Goal: Task Accomplishment & Management: Manage account settings

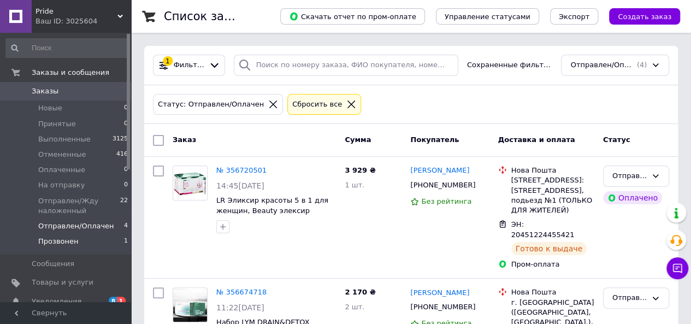
click at [85, 242] on li "Прозвонен 1" at bounding box center [67, 244] width 134 height 21
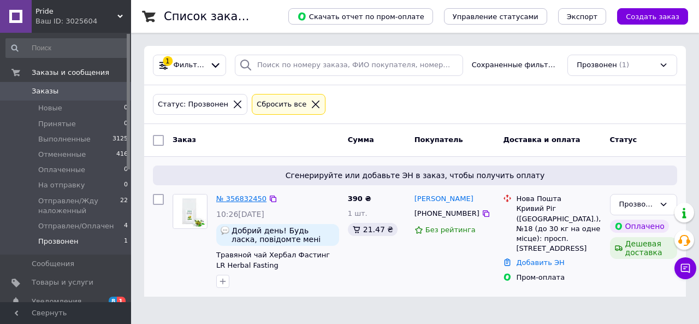
click at [242, 194] on link "№ 356832450" at bounding box center [241, 198] width 50 height 8
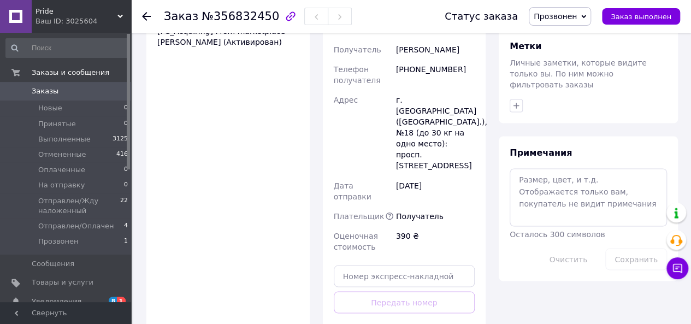
scroll to position [874, 0]
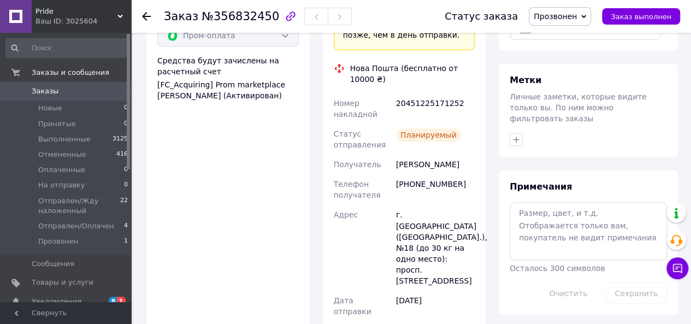
scroll to position [710, 0]
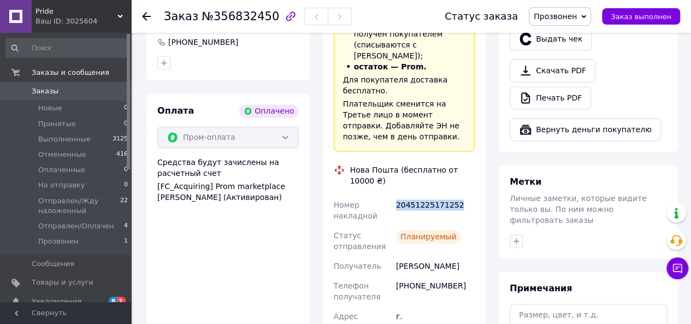
drag, startPoint x: 395, startPoint y: 140, endPoint x: 471, endPoint y: 140, distance: 75.9
click at [471, 195] on div "20451225171252" at bounding box center [435, 210] width 83 height 31
copy div "20451225171252"
click at [561, 17] on span "Прозвонен" at bounding box center [554, 16] width 43 height 9
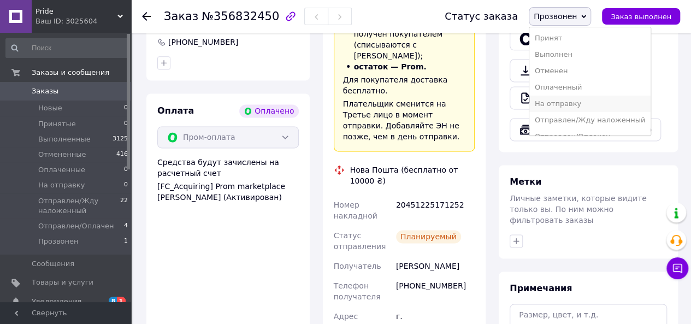
click at [575, 106] on li "На отправку" at bounding box center [589, 104] width 121 height 16
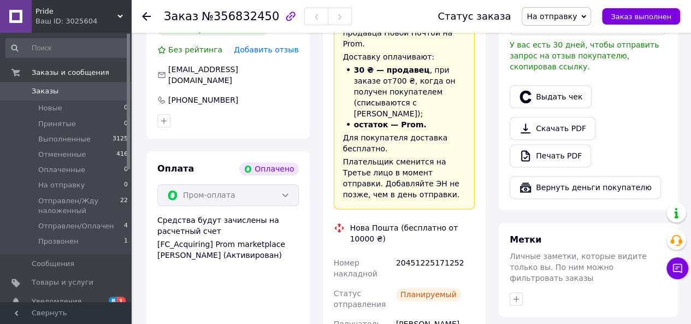
scroll to position [546, 0]
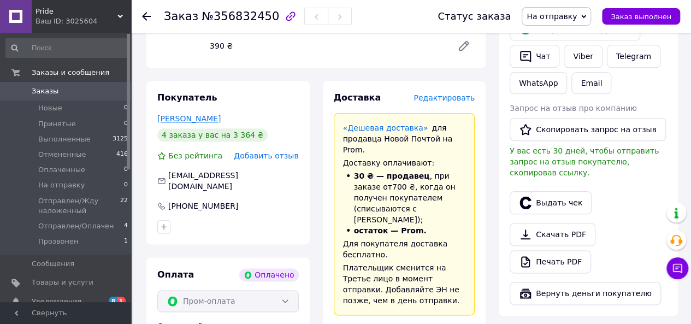
click at [179, 114] on link "Рус Анжела" at bounding box center [188, 118] width 63 height 9
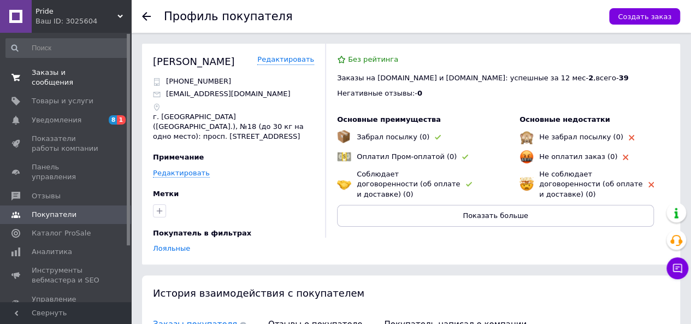
click at [71, 72] on span "Заказы и сообщения" at bounding box center [66, 78] width 69 height 20
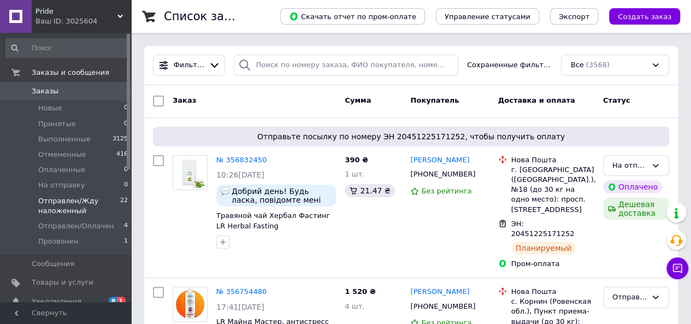
click at [64, 203] on span "Отправлен/Жду наложенный" at bounding box center [79, 206] width 82 height 20
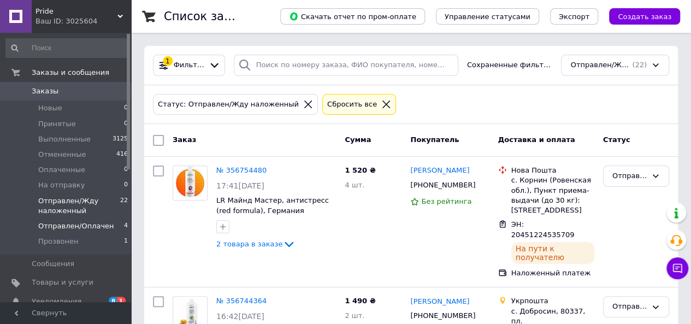
click at [82, 226] on span "Отправлен/Оплачен" at bounding box center [76, 226] width 76 height 10
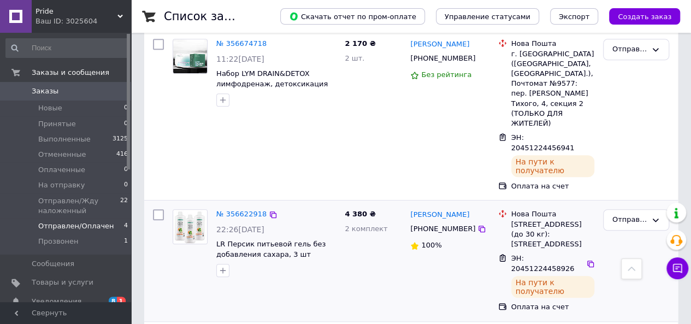
scroll to position [317, 0]
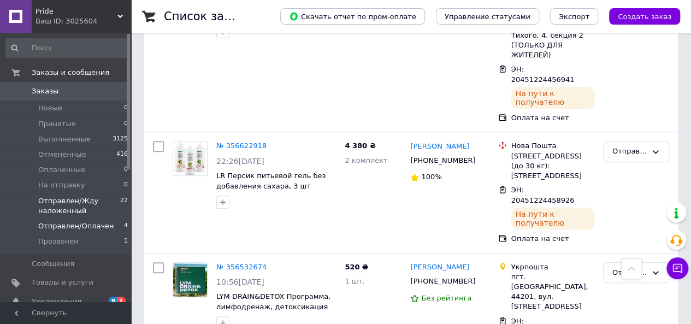
click at [85, 203] on span "Отправлен/Жду наложенный" at bounding box center [79, 206] width 82 height 20
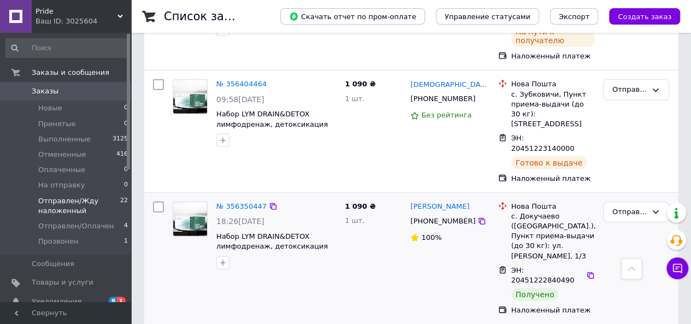
scroll to position [1474, 0]
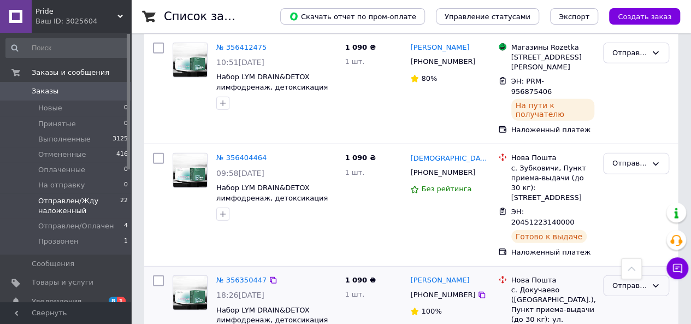
click at [644, 280] on div "Отправлен/Жду наложенный" at bounding box center [629, 285] width 34 height 11
click at [626, 318] on li "Выполнен" at bounding box center [635, 328] width 65 height 20
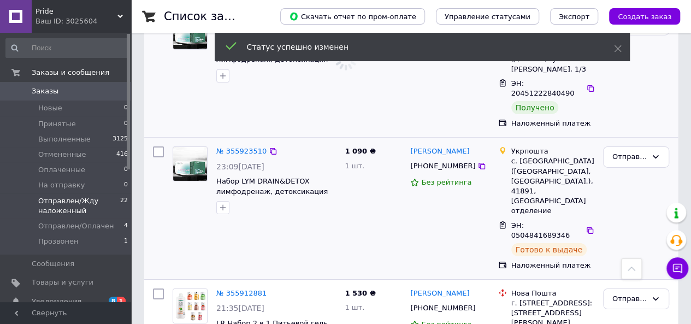
scroll to position [1802, 0]
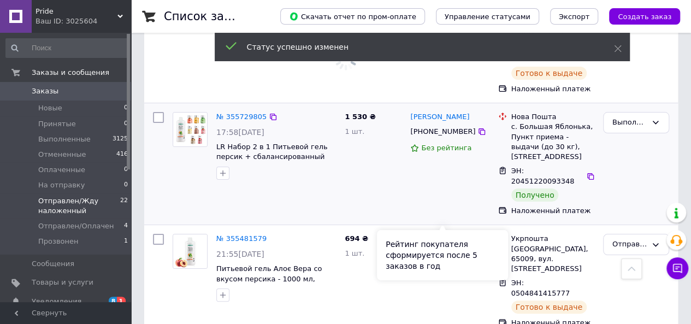
scroll to position [2040, 0]
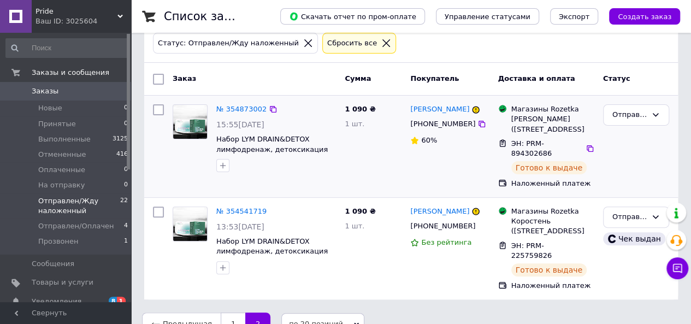
scroll to position [62, 0]
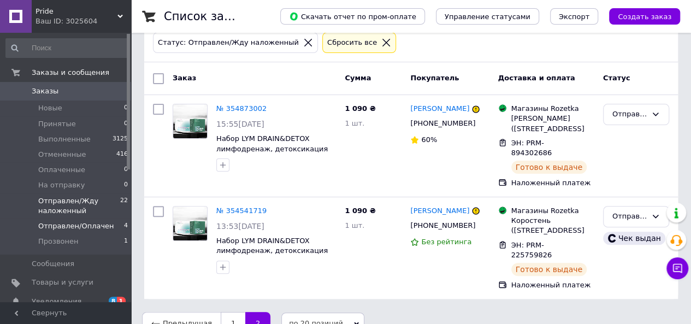
click at [108, 223] on li "Отправлен/Оплачен 4" at bounding box center [67, 225] width 134 height 15
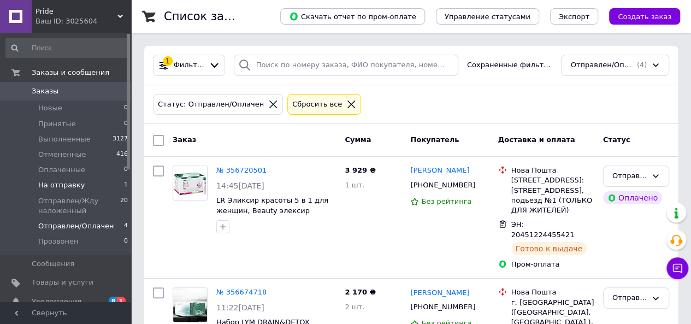
click at [74, 189] on span "На отправку" at bounding box center [61, 185] width 46 height 10
